Goal: Complete application form

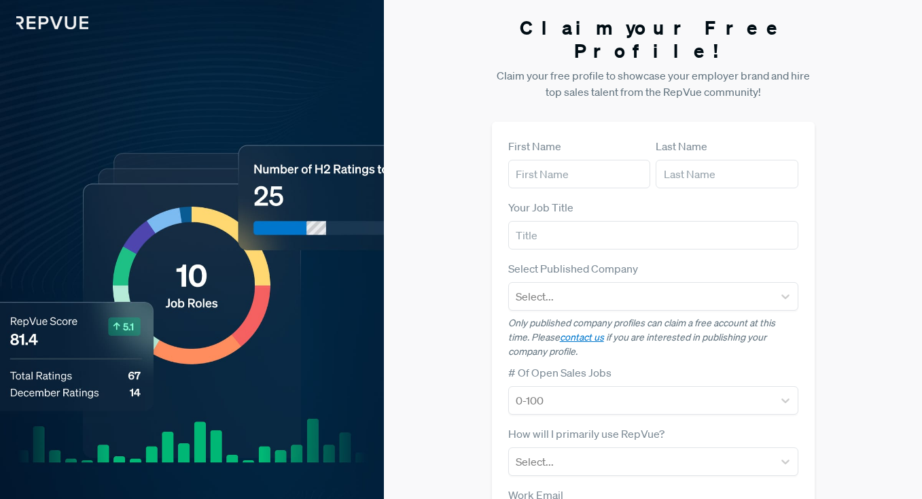
scroll to position [150, 0]
click at [583, 160] on input "text" at bounding box center [579, 174] width 142 height 29
type input "[PERSON_NAME]"
type input "Udemy"
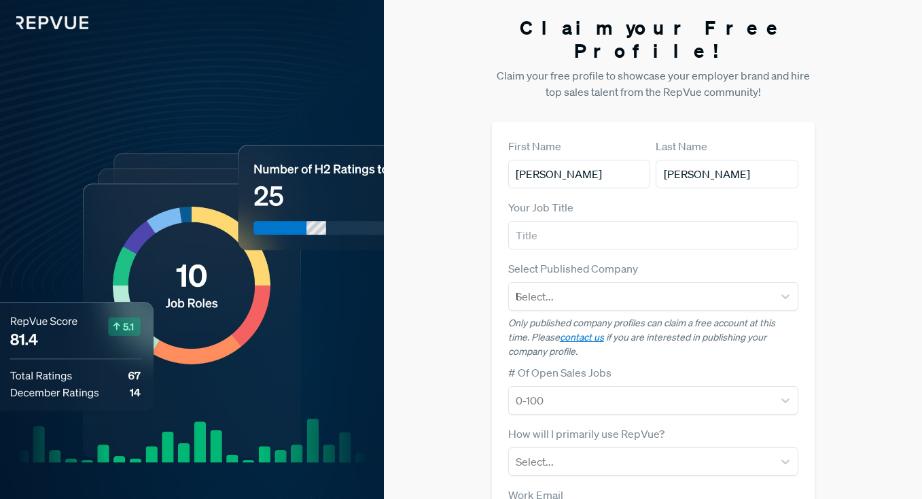
type input "[PERSON_NAME][EMAIL_ADDRESS][PERSON_NAME][DOMAIN_NAME]"
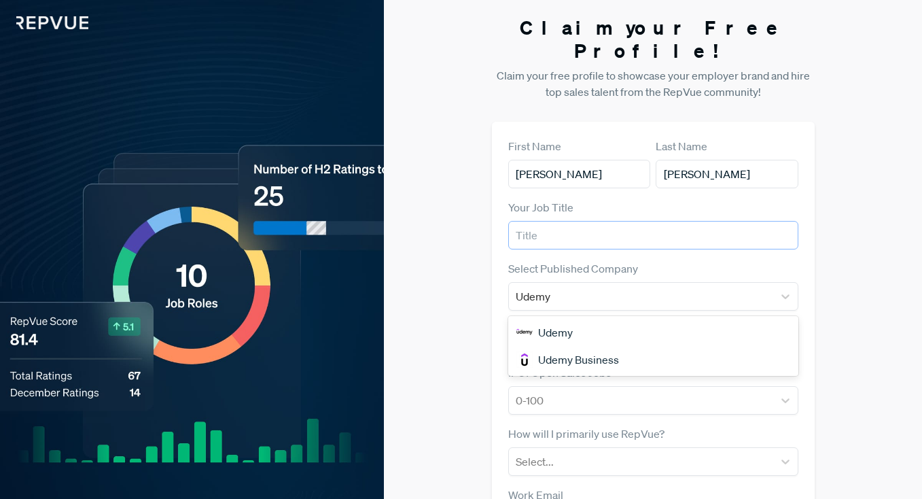
click at [598, 221] on input "text" at bounding box center [653, 235] width 290 height 29
type input "Recruiter"
click at [587, 319] on div "Udemy" at bounding box center [653, 332] width 290 height 27
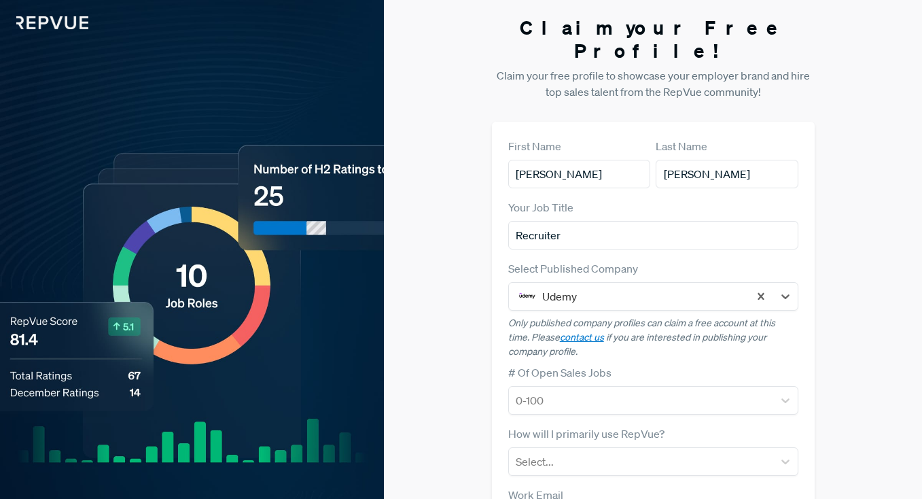
click at [824, 316] on div "Claim your Free Profile! Claim your free profile to showcase your employer bran…" at bounding box center [653, 357] width 538 height 714
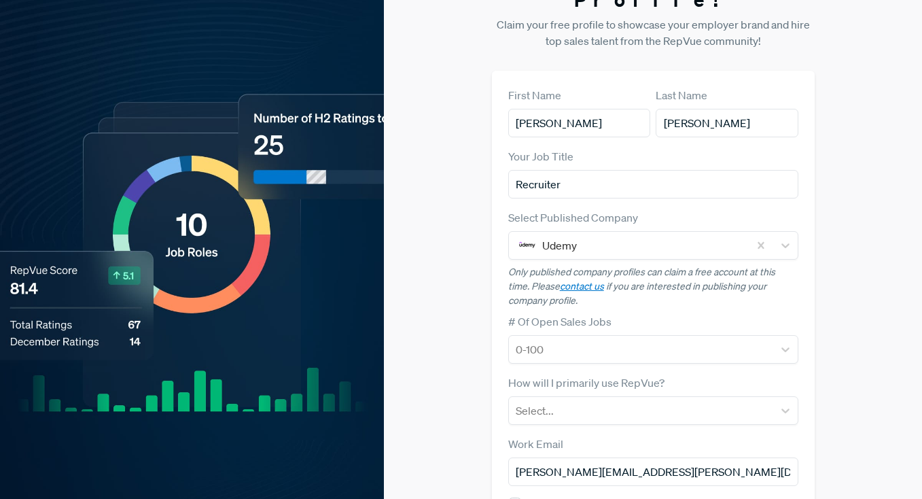
scroll to position [141, 0]
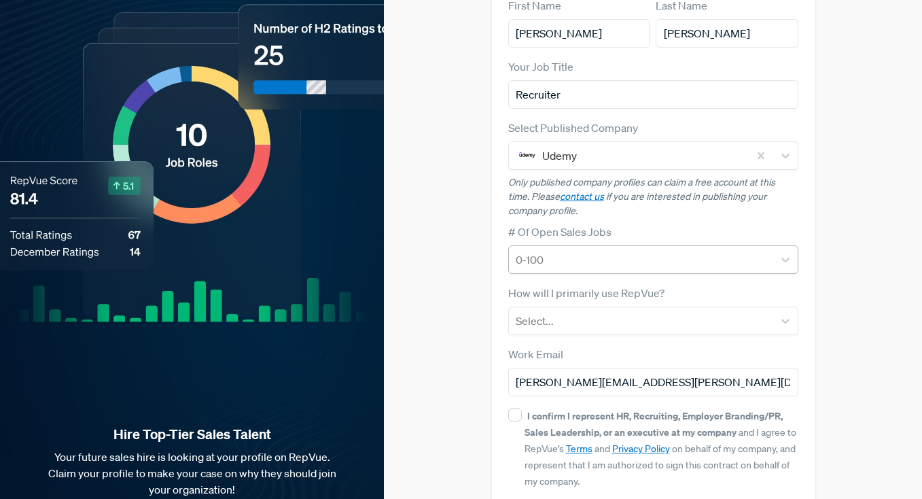
click at [774, 245] on div "0-100" at bounding box center [653, 259] width 290 height 29
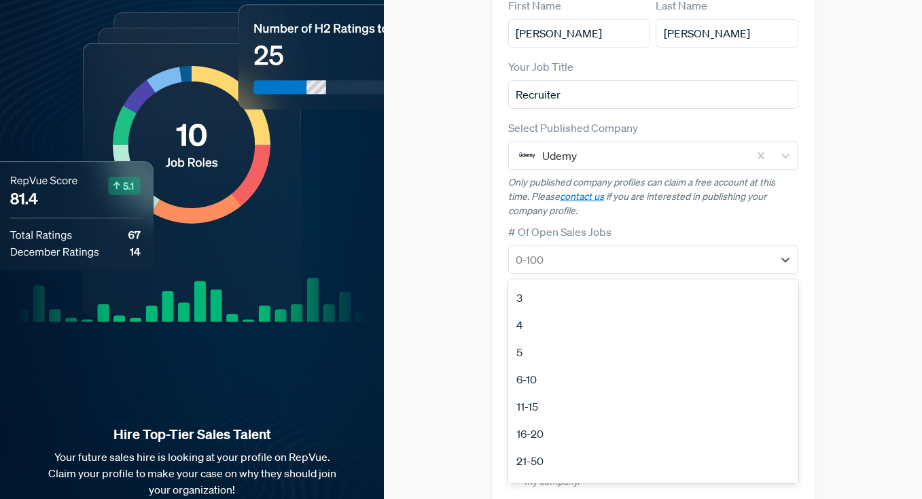
scroll to position [128, 0]
click at [756, 372] on div "21-50" at bounding box center [653, 385] width 290 height 27
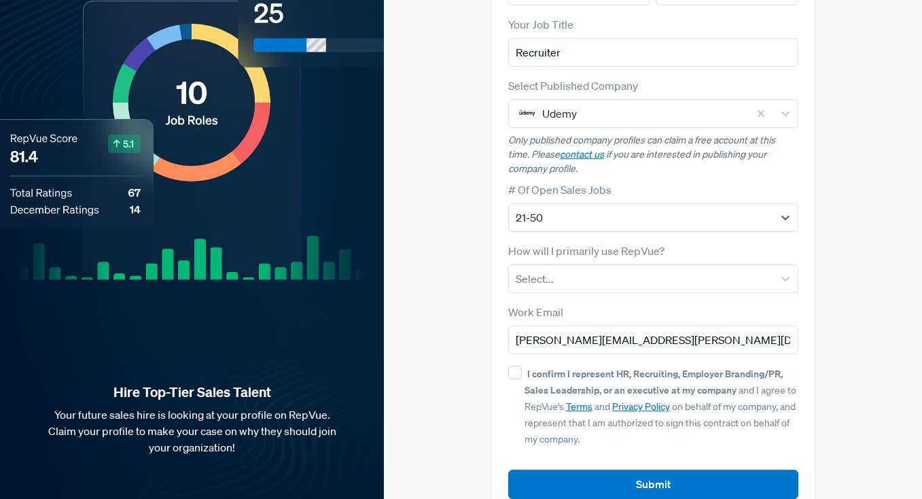
scroll to position [192, 0]
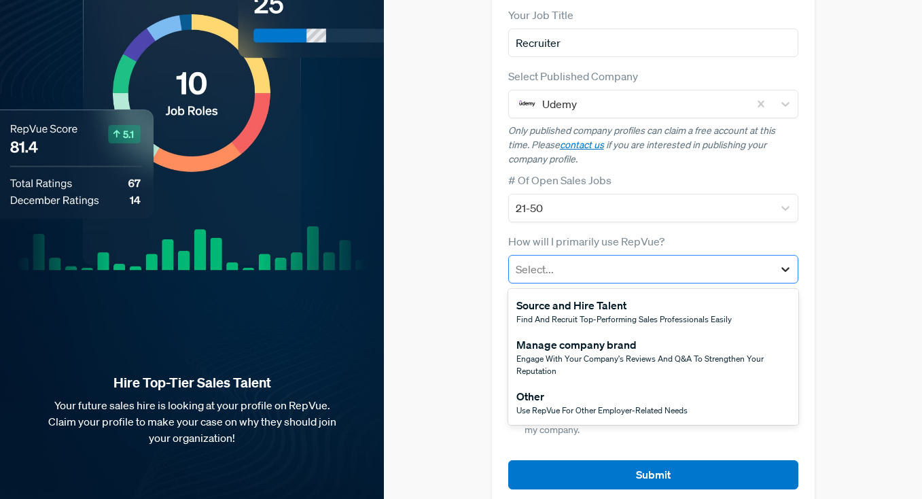
click at [786, 257] on div at bounding box center [785, 269] width 24 height 24
click at [775, 292] on div "Source and Hire Talent Find and recruit top-performing sales professionals easi…" at bounding box center [653, 311] width 290 height 39
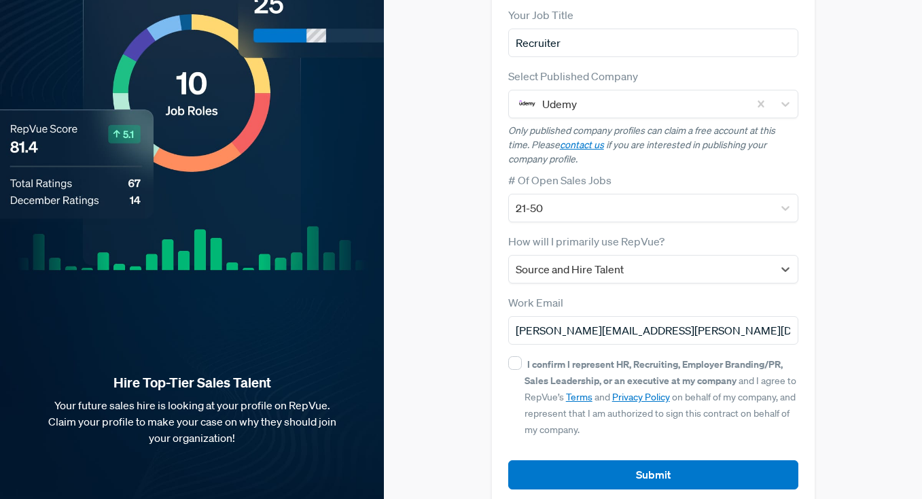
click at [523, 355] on div "I confirm I represent HR, Recruiting, Employer Branding/PR, Sales Leadership, o…" at bounding box center [653, 396] width 290 height 82
click at [519, 356] on input "I confirm I represent HR, Recruiting, Employer Branding/PR, Sales Leadership, o…" at bounding box center [515, 363] width 14 height 14
checkbox input "true"
click at [583, 472] on div "First Name [PERSON_NAME] Last Name [PERSON_NAME] Your Job Title Recruiter Selec…" at bounding box center [653, 217] width 323 height 576
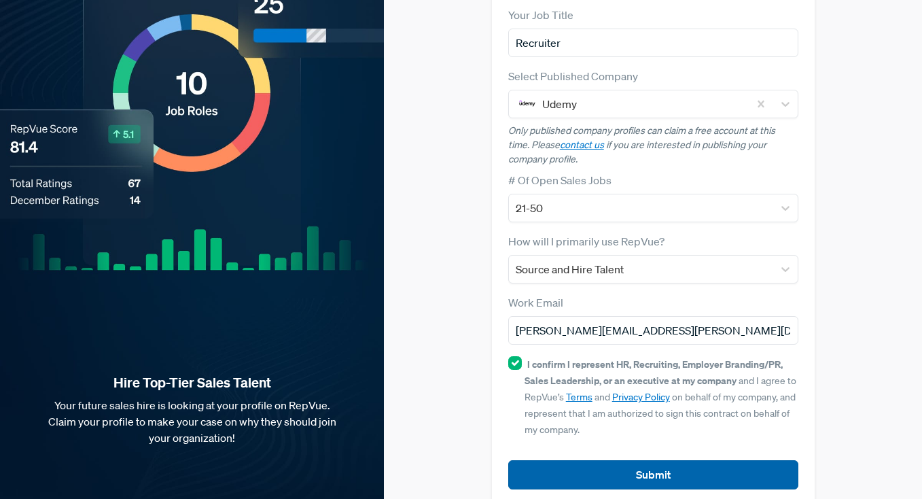
click at [583, 460] on button "Submit" at bounding box center [653, 474] width 290 height 29
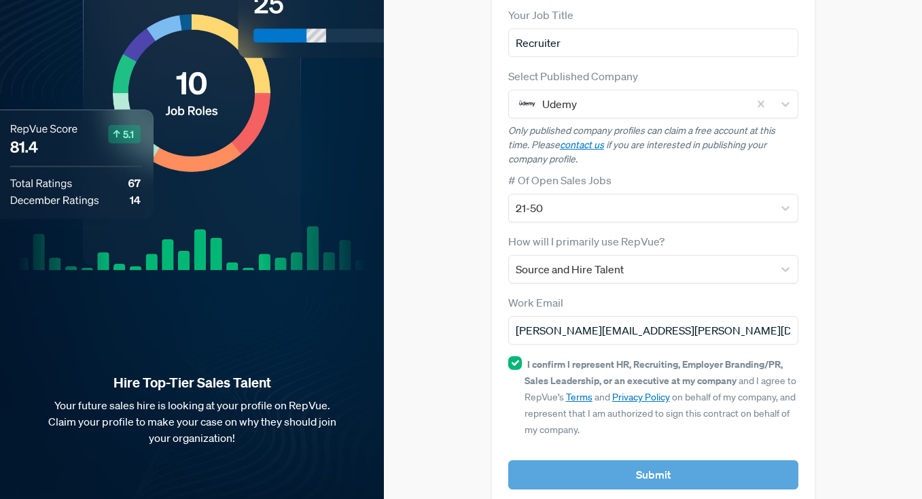
scroll to position [0, 0]
